Goal: Navigation & Orientation: Find specific page/section

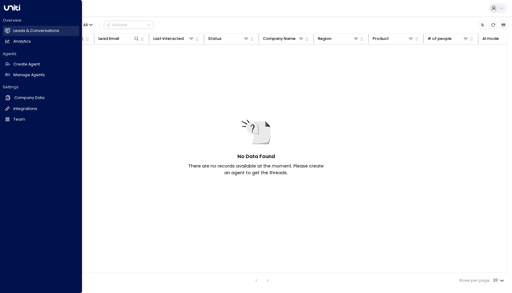
click at [31, 31] on h2 "Leads & Conversations" at bounding box center [36, 31] width 46 height 6
click at [26, 43] on h2 "Analytics" at bounding box center [21, 42] width 17 height 6
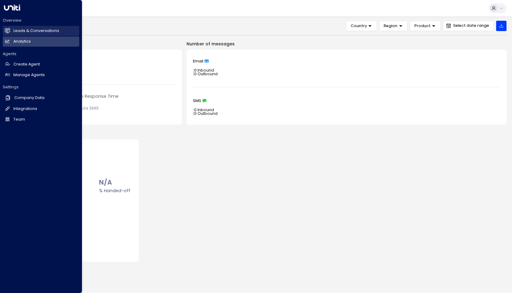
click at [23, 35] on link "Leads & Conversations Leads & Conversations" at bounding box center [41, 31] width 76 height 10
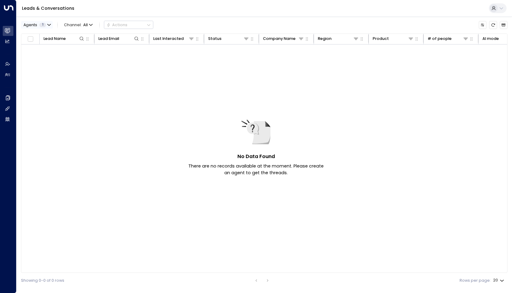
click at [49, 24] on icon "button" at bounding box center [49, 25] width 4 height 4
click at [37, 92] on div at bounding box center [256, 146] width 512 height 293
click at [504, 25] on icon "Archived Leads" at bounding box center [503, 25] width 4 height 4
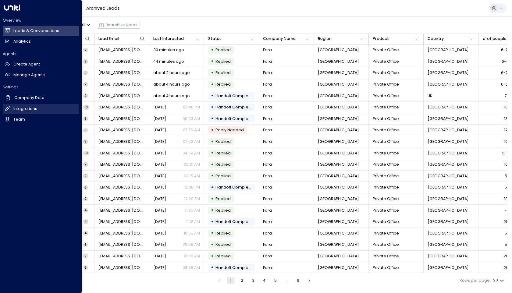
click at [34, 110] on h2 "Integrations" at bounding box center [25, 109] width 24 height 6
